Goal: Task Accomplishment & Management: Use online tool/utility

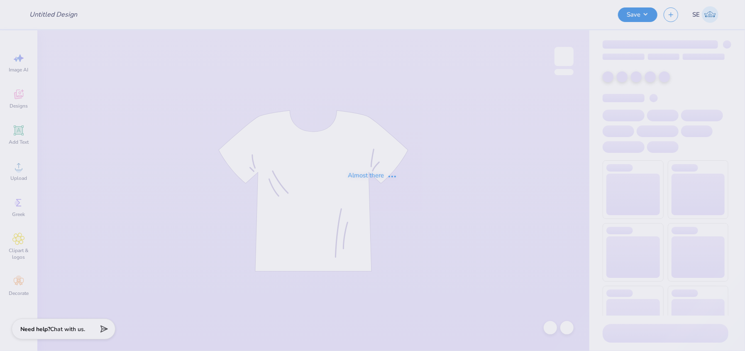
type input "General Merch baby tee"
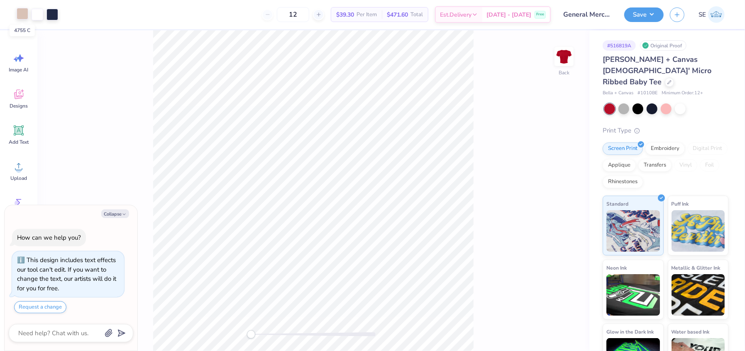
click at [24, 11] on div at bounding box center [23, 14] width 12 height 12
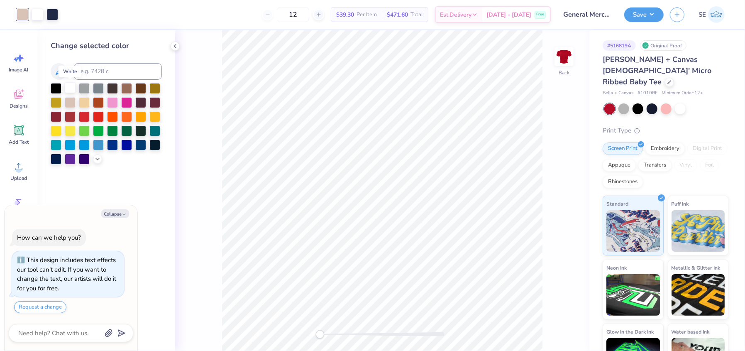
click at [72, 87] on div at bounding box center [70, 87] width 11 height 11
click at [634, 6] on button "Save" at bounding box center [644, 13] width 39 height 15
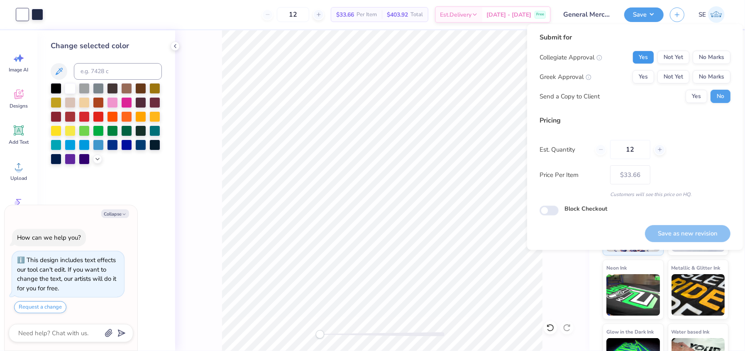
click at [646, 58] on button "Yes" at bounding box center [644, 57] width 22 height 13
click at [701, 76] on button "No Marks" at bounding box center [712, 76] width 38 height 13
click at [681, 233] on button "Save as new revision" at bounding box center [688, 233] width 86 height 17
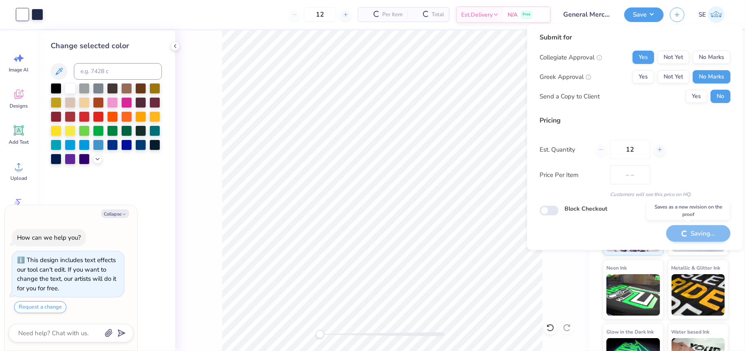
type textarea "x"
type input "– –"
type textarea "x"
type input "$33.66"
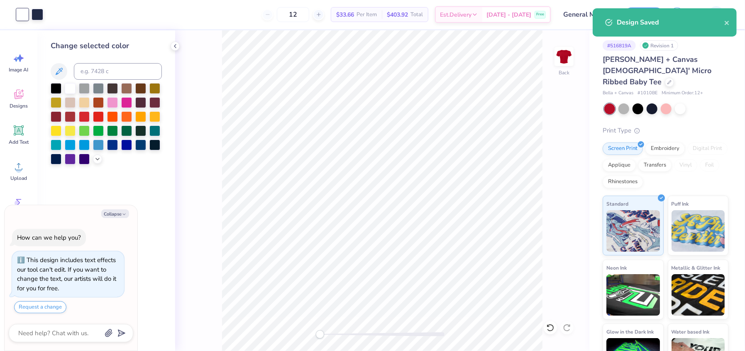
type textarea "x"
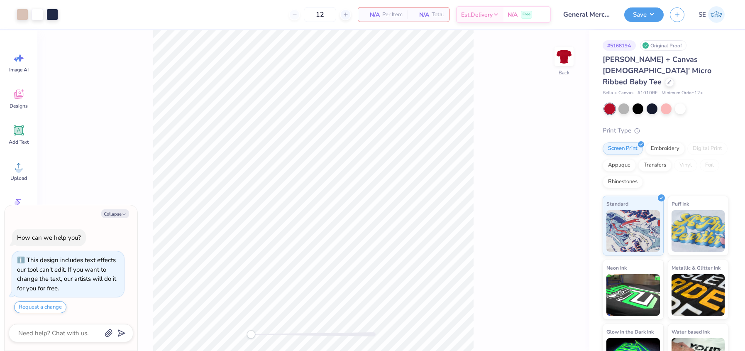
type textarea "x"
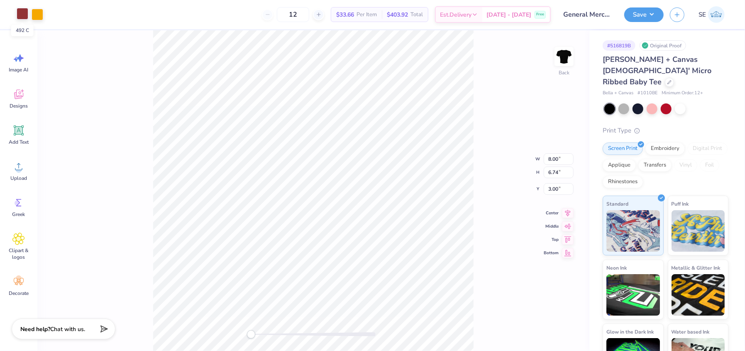
click at [21, 12] on div at bounding box center [23, 14] width 12 height 12
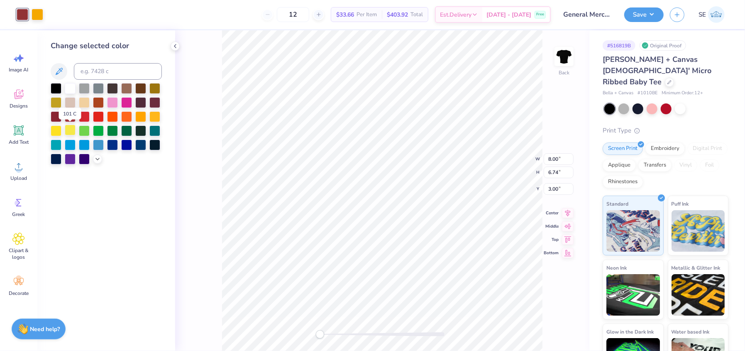
click at [71, 132] on div at bounding box center [70, 130] width 11 height 11
click at [36, 18] on div at bounding box center [38, 14] width 12 height 12
click at [112, 133] on div at bounding box center [112, 130] width 11 height 11
click at [113, 100] on div at bounding box center [112, 101] width 11 height 11
click at [123, 100] on div at bounding box center [126, 101] width 11 height 11
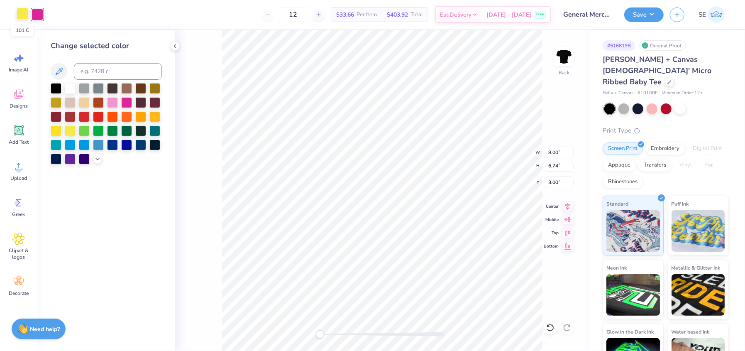
click at [25, 9] on div at bounding box center [23, 14] width 12 height 12
click at [85, 88] on div at bounding box center [84, 87] width 11 height 11
click at [550, 327] on icon at bounding box center [550, 327] width 8 height 8
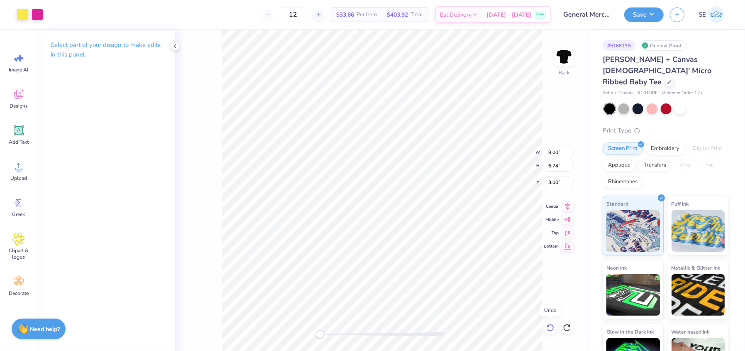
click at [550, 327] on icon at bounding box center [550, 327] width 8 height 8
click at [20, 17] on div at bounding box center [23, 14] width 12 height 12
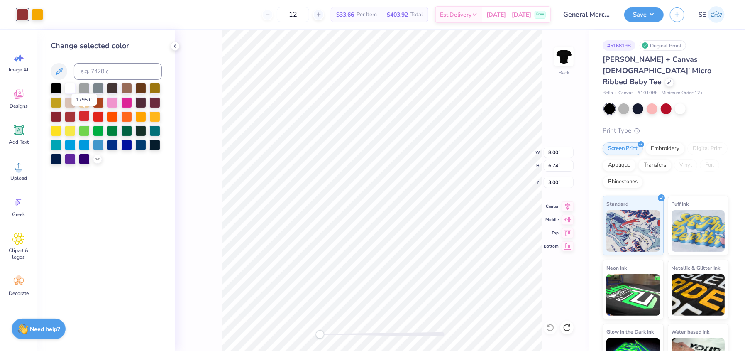
click at [85, 117] on div at bounding box center [84, 115] width 11 height 11
click at [35, 15] on div at bounding box center [38, 14] width 12 height 12
click at [70, 130] on div at bounding box center [70, 130] width 11 height 11
click at [96, 157] on icon at bounding box center [97, 158] width 7 height 7
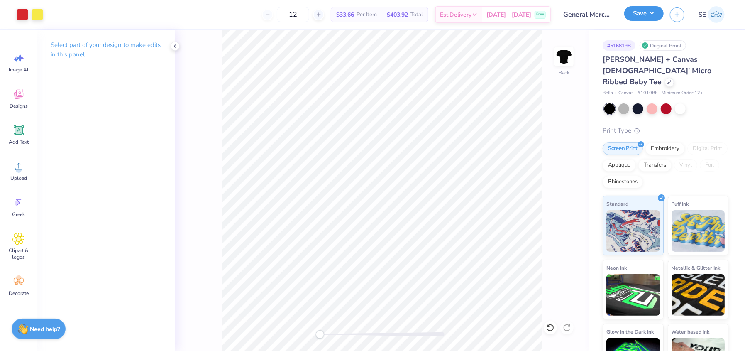
click at [644, 17] on button "Save" at bounding box center [644, 13] width 39 height 15
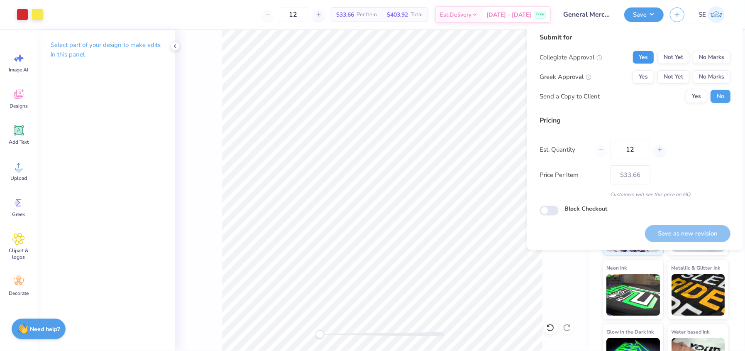
click at [647, 56] on button "Yes" at bounding box center [644, 57] width 22 height 13
click at [713, 78] on button "No Marks" at bounding box center [712, 76] width 38 height 13
click at [681, 230] on button "Save as new revision" at bounding box center [688, 233] width 86 height 17
type input "$33.66"
